Goal: Communication & Community: Answer question/provide support

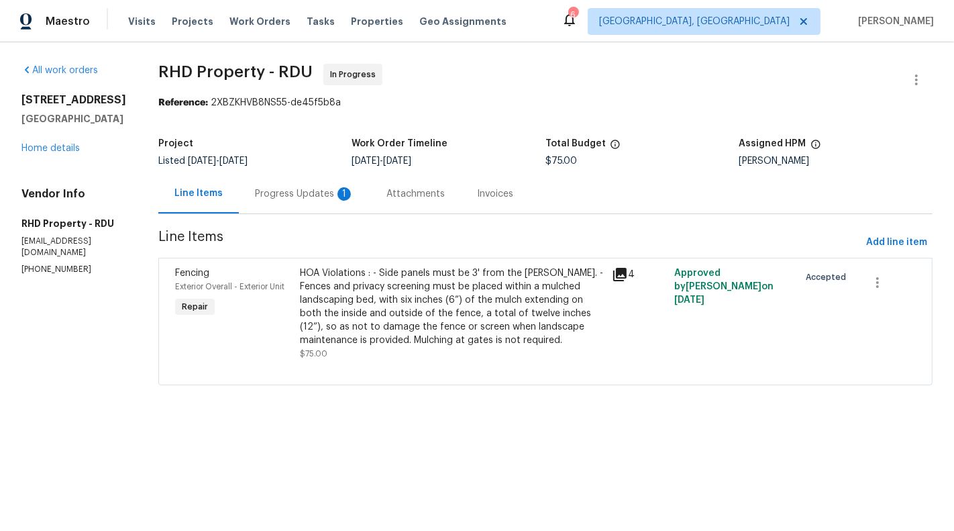
click at [319, 197] on div "Progress Updates 1" at bounding box center [304, 193] width 99 height 13
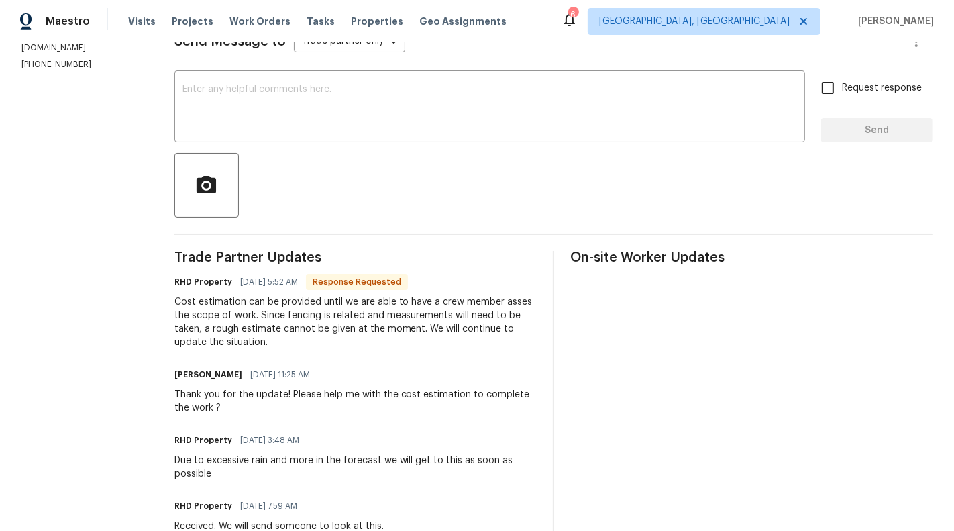
scroll to position [196, 0]
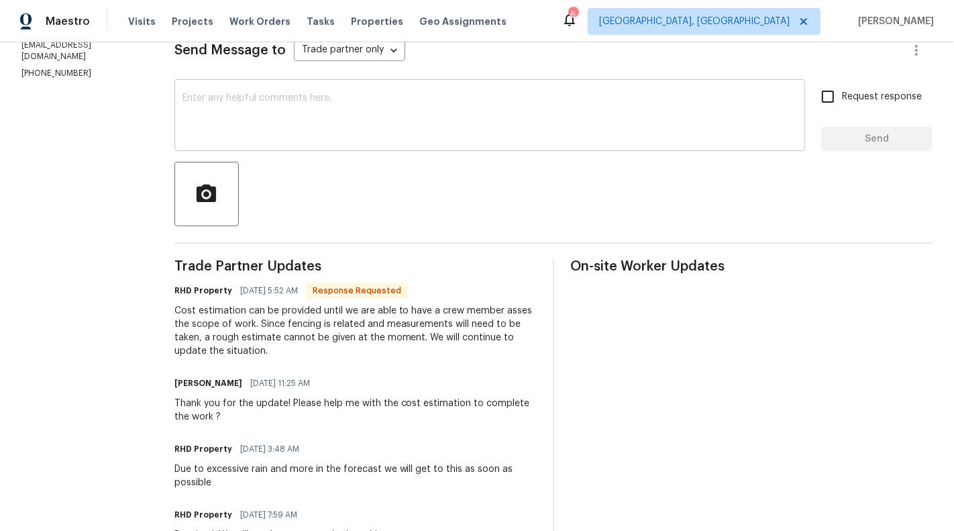
click at [366, 128] on textarea at bounding box center [489, 116] width 615 height 47
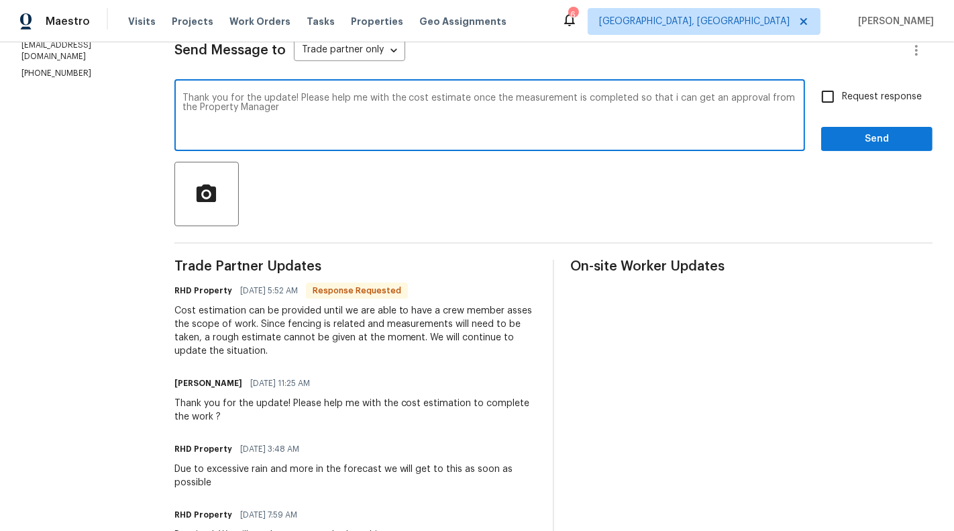
type textarea "Thank you for the update! Please help me with the cost estimate once the measur…"
click at [884, 103] on span "Request response" at bounding box center [882, 97] width 80 height 14
click at [842, 103] on input "Request response" at bounding box center [828, 97] width 28 height 28
checkbox input "true"
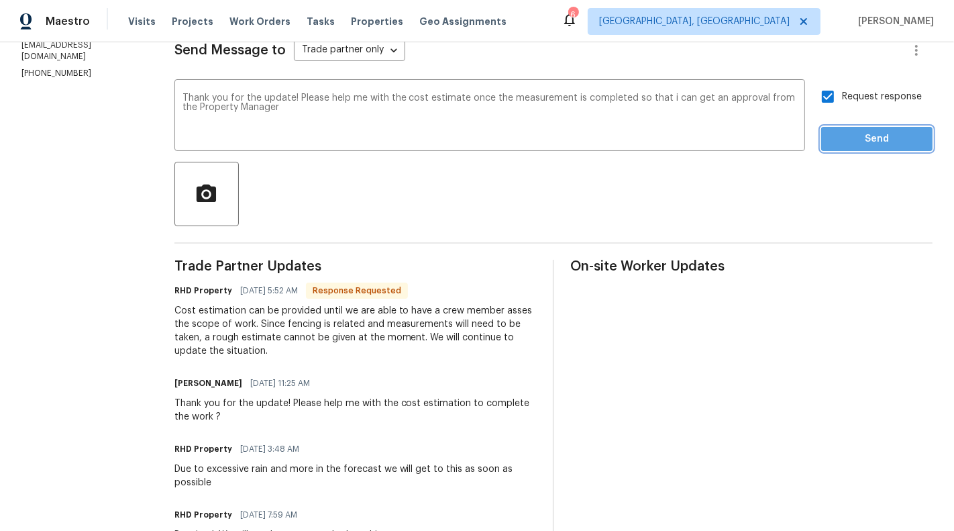
click at [888, 141] on span "Send" at bounding box center [877, 139] width 90 height 17
